Goal: Communication & Community: Connect with others

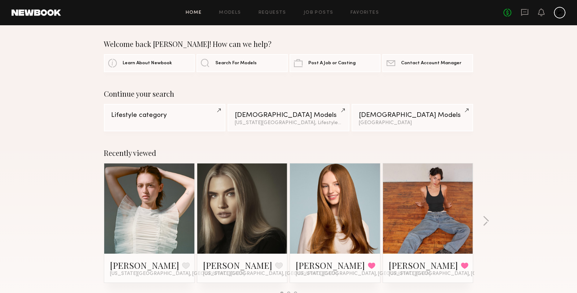
scroll to position [48, 0]
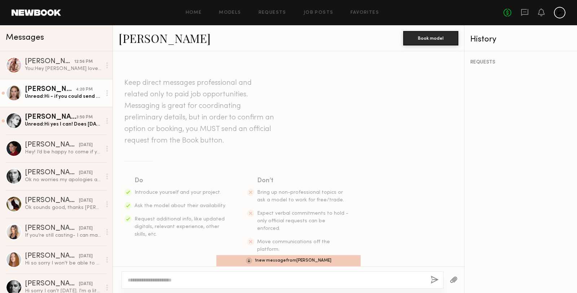
scroll to position [306, 0]
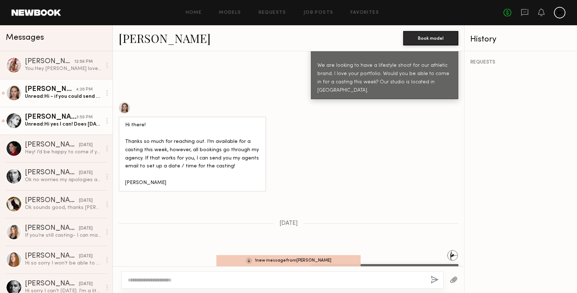
click at [68, 124] on div "Unread: Hi yes I can! Does [DATE] at 12pm work?" at bounding box center [63, 124] width 77 height 7
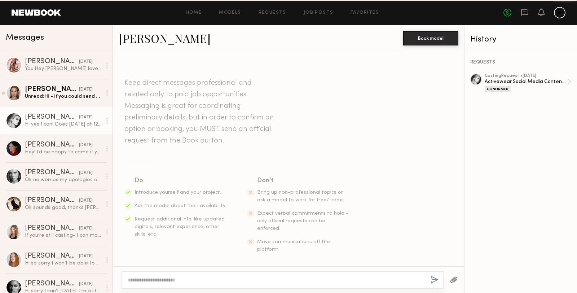
scroll to position [378, 0]
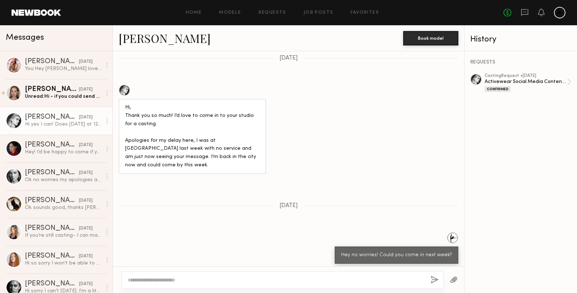
click at [171, 280] on textarea at bounding box center [276, 279] width 297 height 7
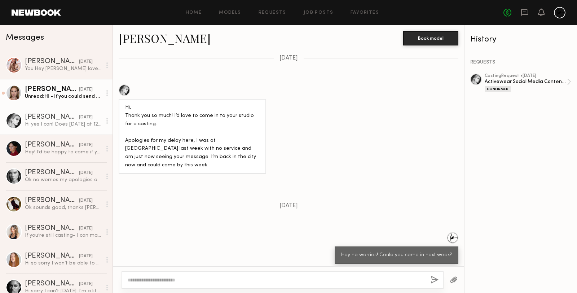
click at [43, 97] on div "Unread: Hi - if you could send an email to [PERSON_NAME][EMAIL_ADDRESS][DOMAIN_…" at bounding box center [63, 96] width 77 height 7
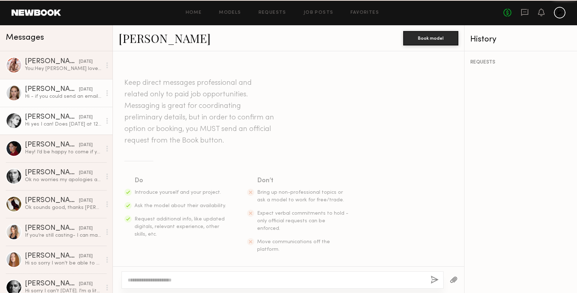
scroll to position [349, 0]
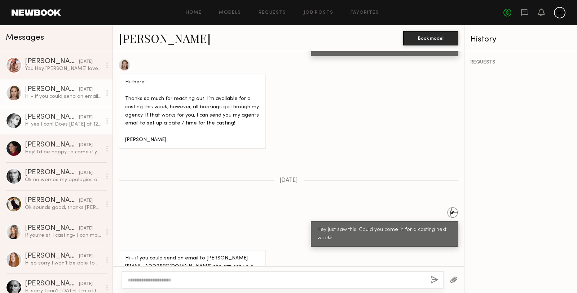
click at [49, 124] on div "Hi yes I can! Does Monday at 12pm work?" at bounding box center [63, 124] width 77 height 7
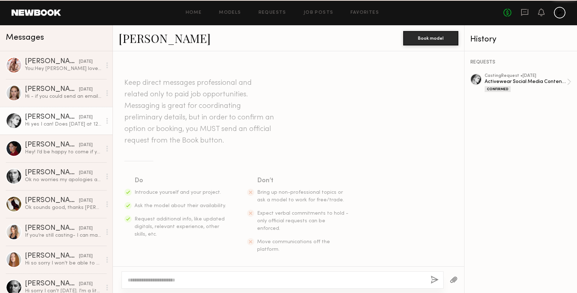
scroll to position [378, 0]
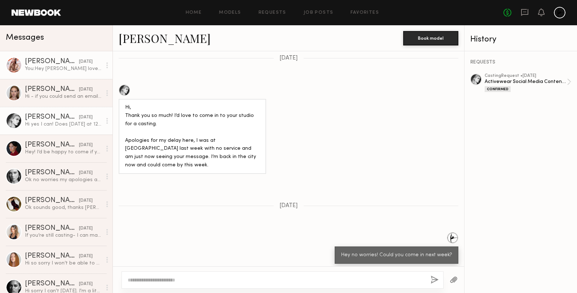
click at [58, 68] on div "You: Hey Mckenna love your portfolio. Would you be able to come in for a castin…" at bounding box center [63, 68] width 77 height 7
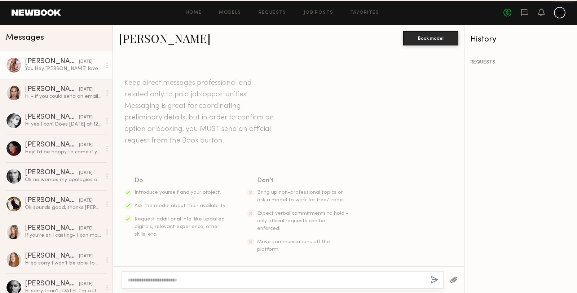
scroll to position [201, 0]
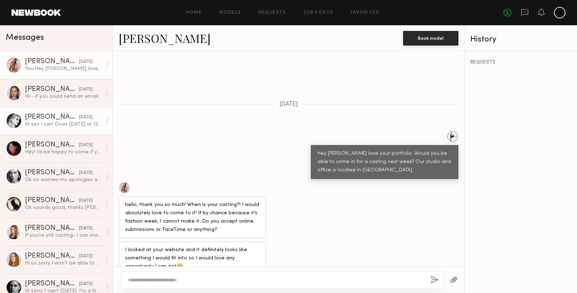
click at [45, 130] on link "Claire V. 09/05/2025 Hi yes I can! Does Monday at 12pm work?" at bounding box center [56, 121] width 113 height 28
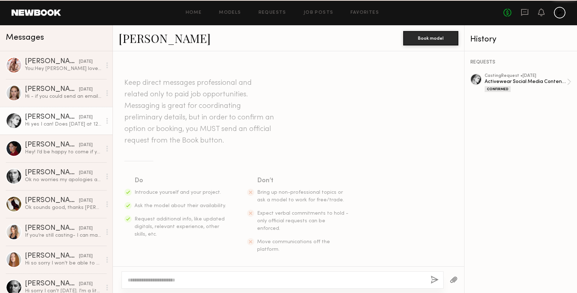
scroll to position [378, 0]
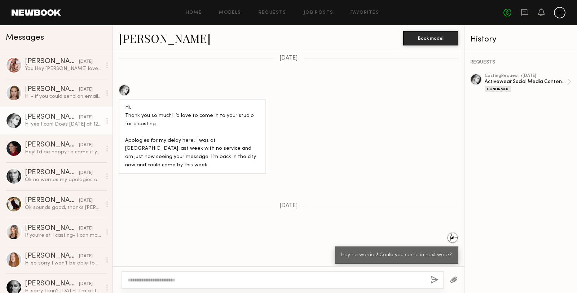
click at [158, 276] on textarea at bounding box center [276, 279] width 297 height 7
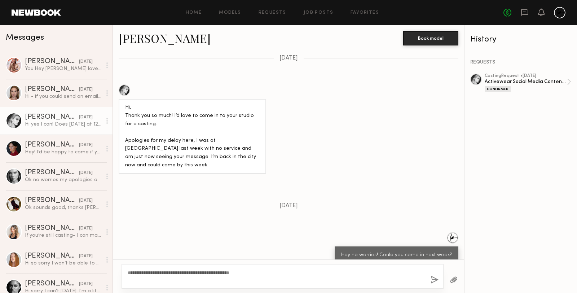
type textarea "**********"
click at [432, 280] on button "button" at bounding box center [435, 280] width 8 height 9
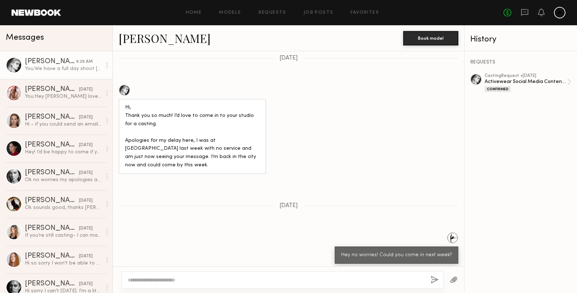
scroll to position [523, 0]
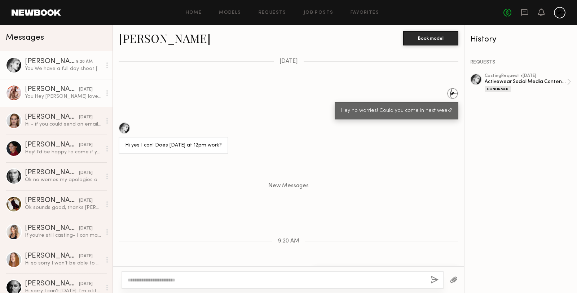
click at [48, 103] on link "McKenna L. 09/05/2025 You: Hey Mckenna love your portfolio. Would you be able t…" at bounding box center [56, 93] width 113 height 28
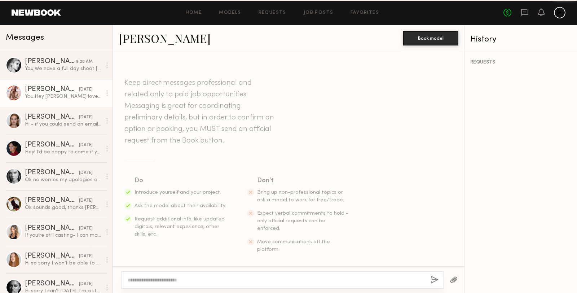
scroll to position [201, 0]
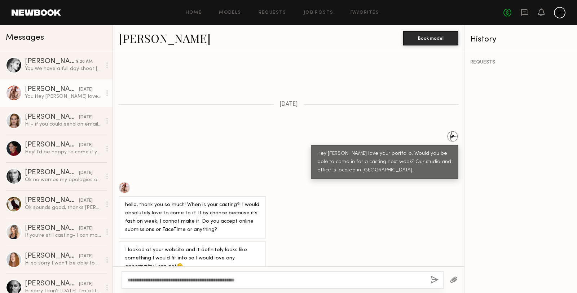
type textarea "**********"
click at [434, 283] on button "button" at bounding box center [435, 280] width 8 height 9
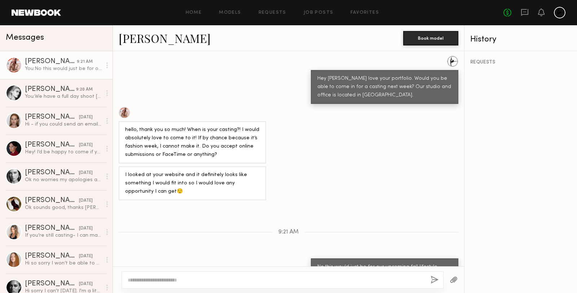
click at [153, 282] on textarea at bounding box center [276, 279] width 297 height 7
click at [167, 281] on textarea at bounding box center [276, 279] width 297 height 7
click at [193, 279] on textarea "**********" at bounding box center [276, 279] width 297 height 7
type textarea "**********"
click at [434, 280] on button "button" at bounding box center [435, 280] width 8 height 9
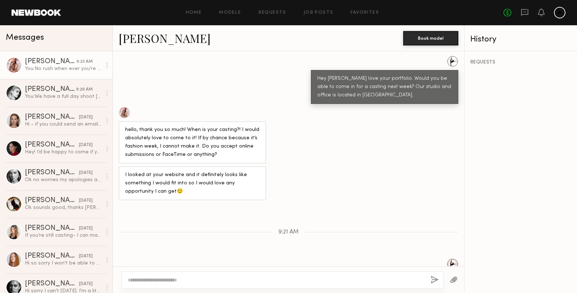
scroll to position [319, 0]
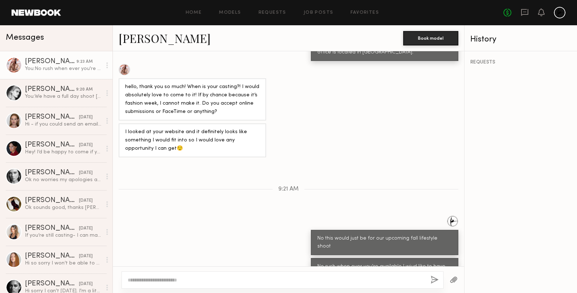
click at [127, 39] on link "McKenna L." at bounding box center [165, 38] width 92 height 16
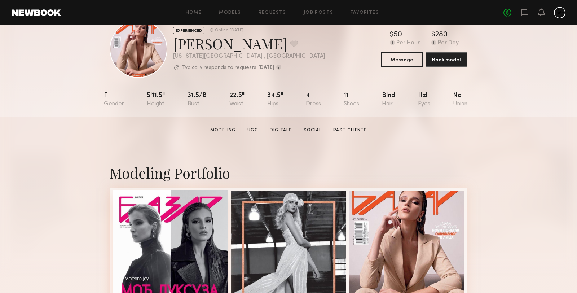
scroll to position [41, 0]
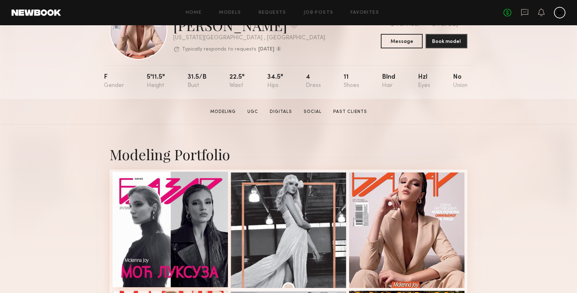
click at [163, 228] on div at bounding box center [170, 229] width 115 height 115
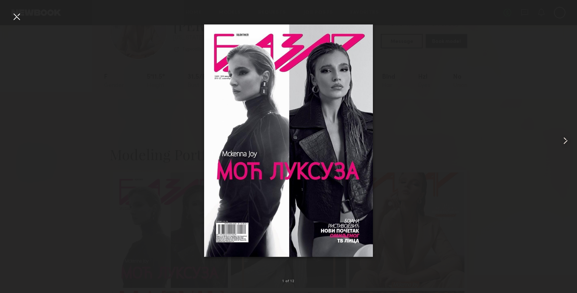
click at [565, 140] on common-icon at bounding box center [566, 141] width 12 height 12
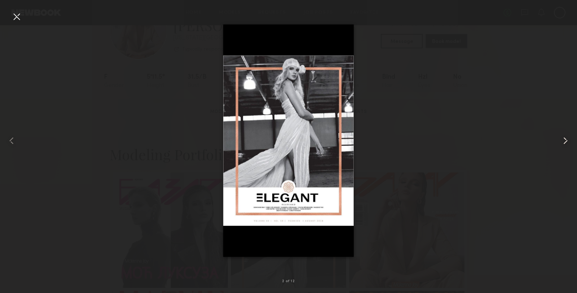
click at [565, 140] on common-icon at bounding box center [566, 141] width 12 height 12
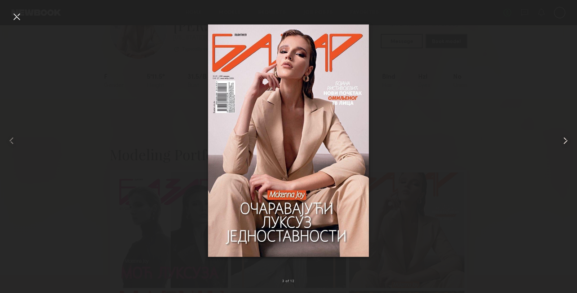
click at [565, 140] on common-icon at bounding box center [566, 141] width 12 height 12
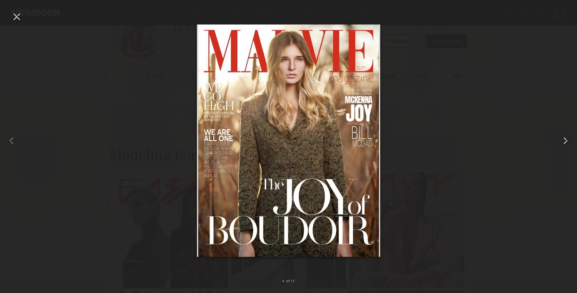
click at [565, 140] on common-icon at bounding box center [566, 141] width 12 height 12
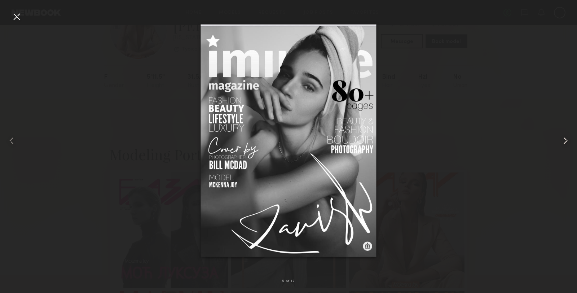
click at [565, 140] on common-icon at bounding box center [566, 141] width 12 height 12
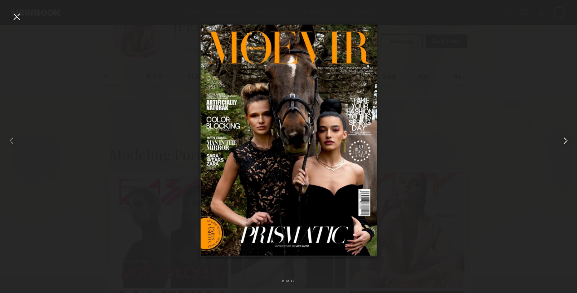
click at [565, 140] on common-icon at bounding box center [566, 141] width 12 height 12
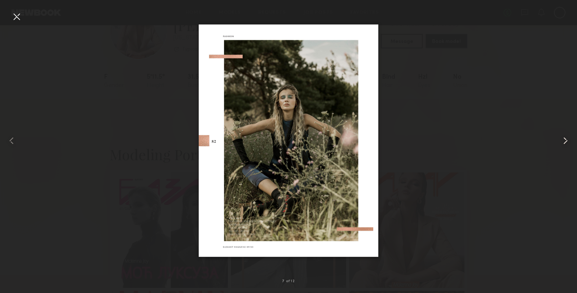
click at [565, 140] on common-icon at bounding box center [566, 141] width 12 height 12
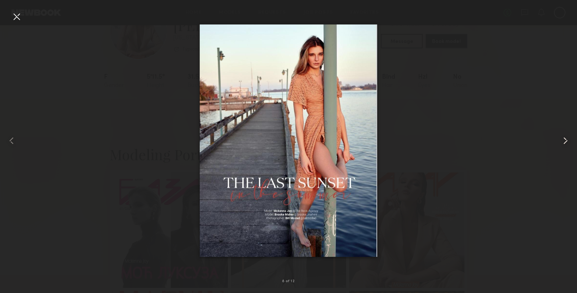
click at [565, 140] on common-icon at bounding box center [566, 141] width 12 height 12
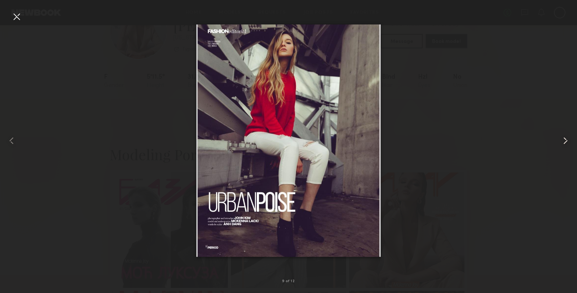
click at [565, 140] on common-icon at bounding box center [566, 141] width 12 height 12
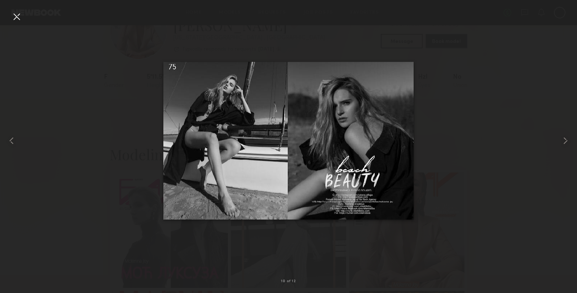
click at [482, 147] on div at bounding box center [288, 141] width 577 height 258
click at [18, 17] on div at bounding box center [17, 17] width 12 height 12
